Goal: Find specific page/section: Find specific page/section

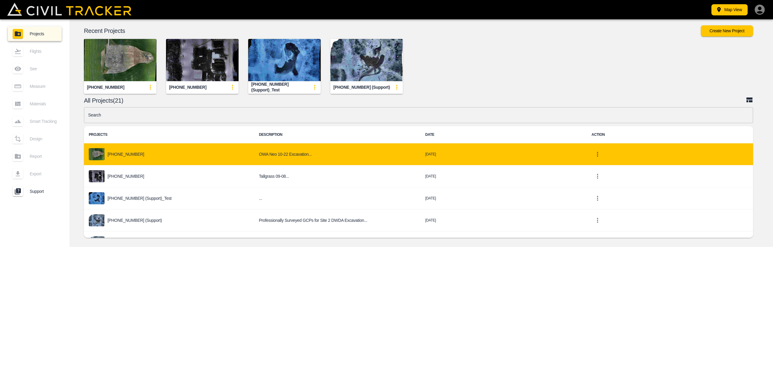
click at [157, 156] on div "[PHONE_NUMBER]" at bounding box center [169, 154] width 160 height 12
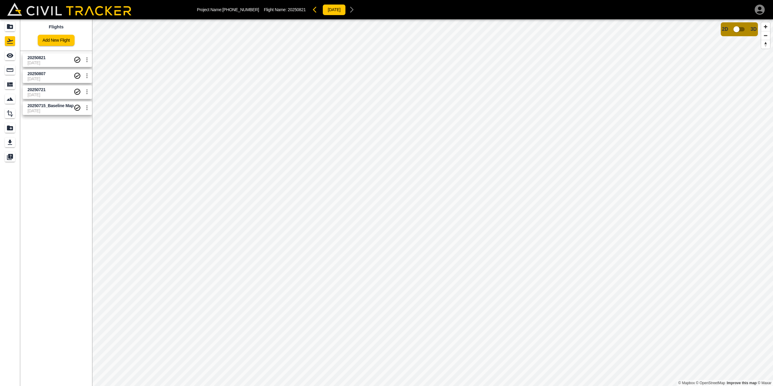
click at [50, 60] on span "20250821" at bounding box center [50, 58] width 46 height 6
click at [313, 10] on icon "button" at bounding box center [316, 9] width 7 height 7
click at [350, 9] on icon "button" at bounding box center [352, 10] width 4 height 6
